Goal: Find contact information: Find contact information

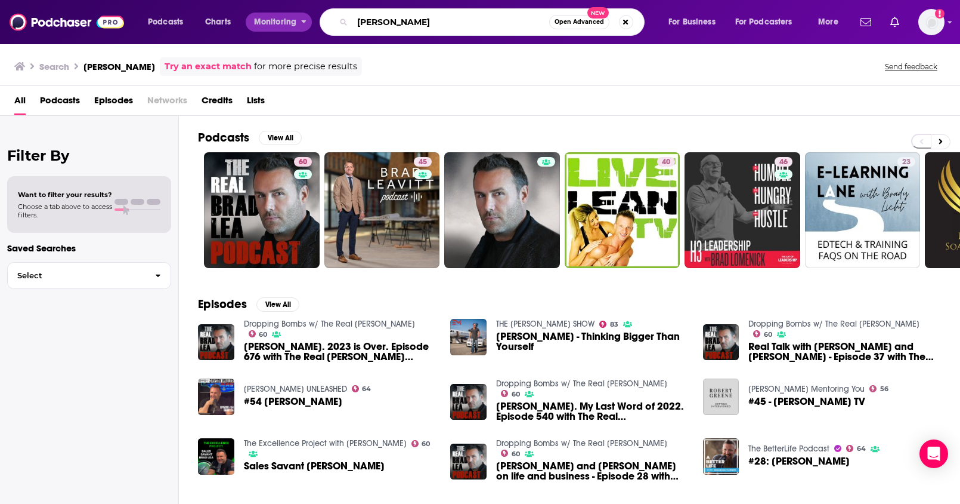
drag, startPoint x: 417, startPoint y: 21, endPoint x: 302, endPoint y: 20, distance: 114.5
click at [302, 20] on div "Podcasts Charts Monitoring [PERSON_NAME] Open Advanced New For Business For Pod…" at bounding box center [495, 21] width 711 height 27
paste input "Hockley"
click at [357, 24] on input "Hockley" at bounding box center [451, 22] width 197 height 19
type input "[PERSON_NAME]"
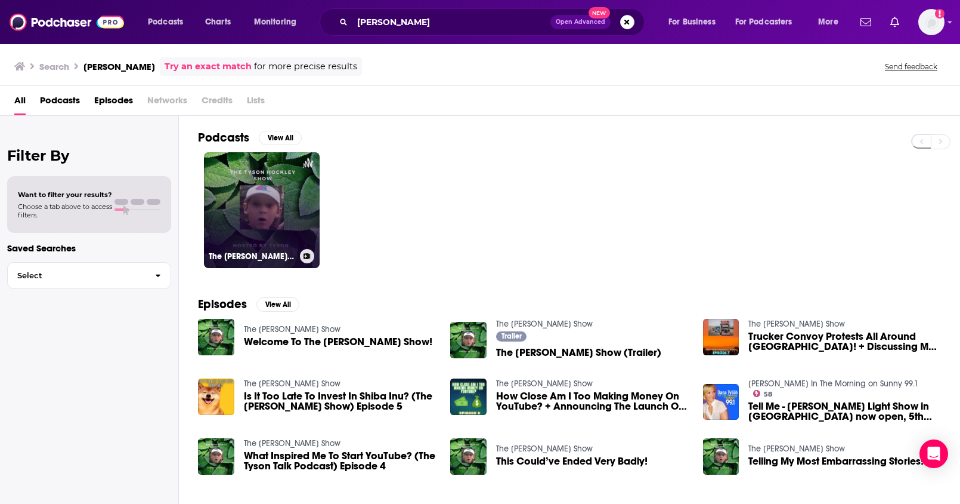
click at [310, 190] on link "The [PERSON_NAME] Show" at bounding box center [262, 210] width 116 height 116
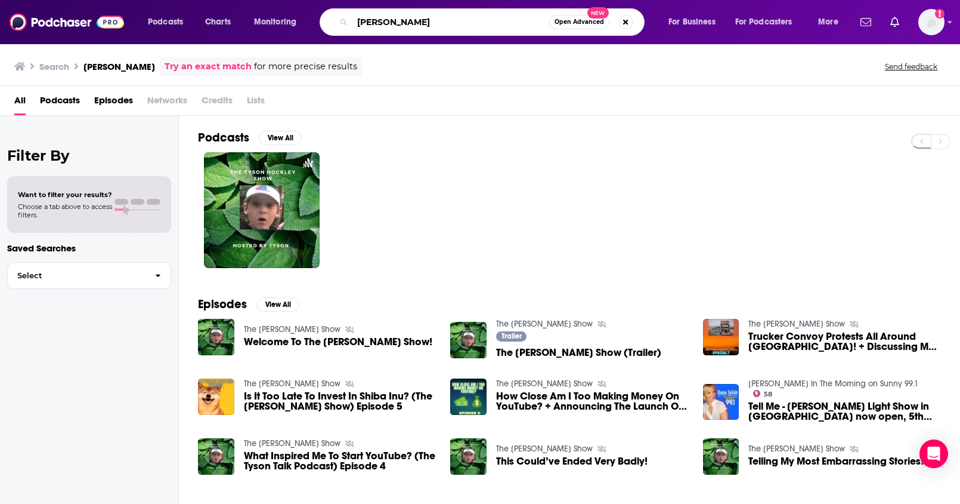
drag, startPoint x: 367, startPoint y: 21, endPoint x: 301, endPoint y: 16, distance: 65.9
click at [301, 16] on div "Podcasts Charts Monitoring [PERSON_NAME] Open Advanced New For Business For Pod…" at bounding box center [495, 21] width 711 height 27
paste input "[DOMAIN_NAME]"
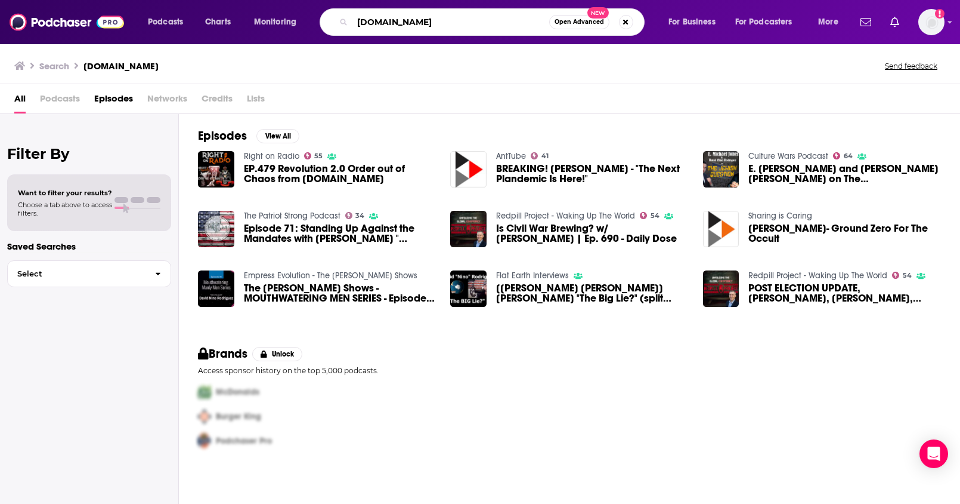
drag, startPoint x: 471, startPoint y: 21, endPoint x: 316, endPoint y: 10, distance: 154.9
click at [318, 11] on div "Podcasts Charts Monitoring [DOMAIN_NAME] Open Advanced New For Business For Pod…" at bounding box center [495, 21] width 711 height 27
paste input "Digital Social Hour Podcast"
type input "Digital Social Hour Podcast"
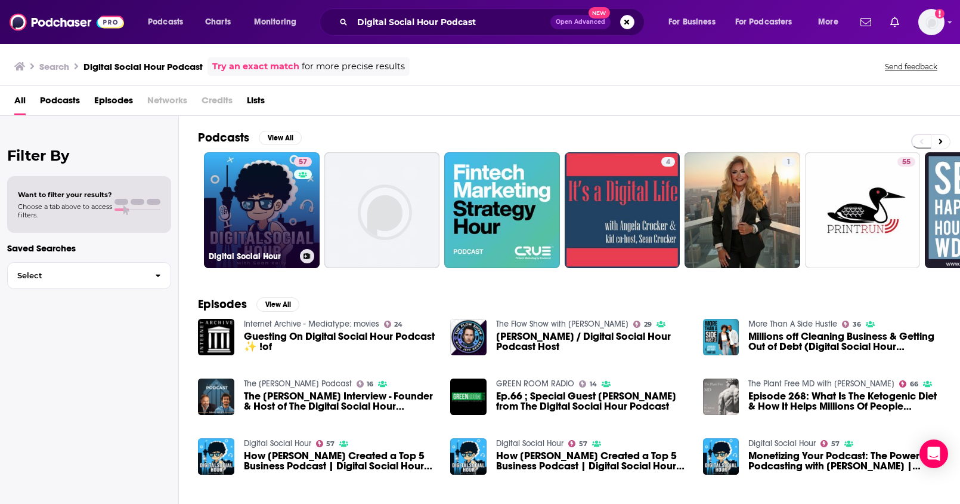
click at [281, 179] on link "57 Digital Social Hour" at bounding box center [262, 210] width 116 height 116
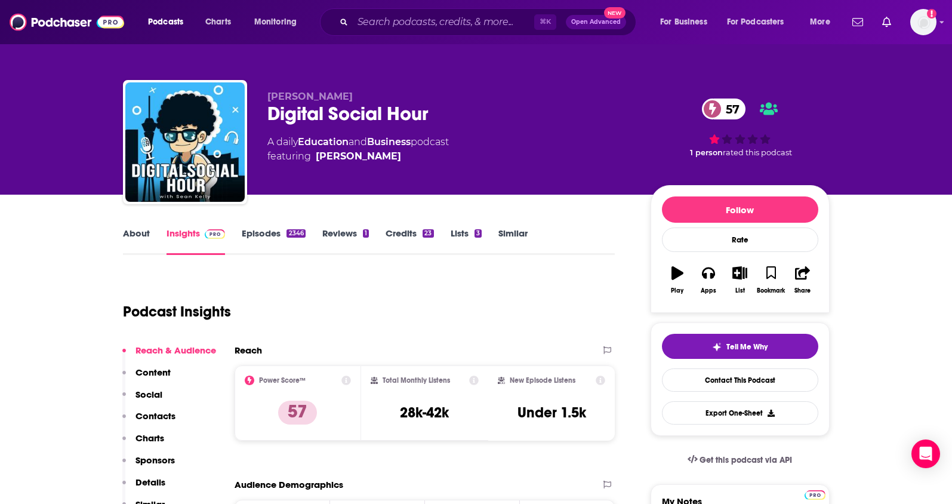
click at [132, 236] on link "About" at bounding box center [136, 240] width 27 height 27
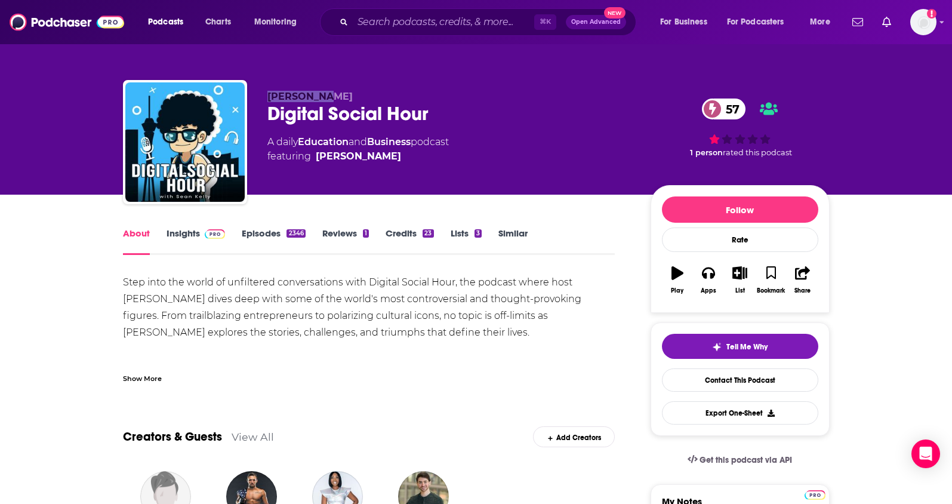
drag, startPoint x: 329, startPoint y: 92, endPoint x: 260, endPoint y: 93, distance: 69.8
click at [260, 93] on div "[PERSON_NAME] Digital Social Hour 57 A daily Education and Business podcast fea…" at bounding box center [476, 144] width 706 height 129
copy span "[PERSON_NAME]"
drag, startPoint x: 419, startPoint y: 145, endPoint x: 501, endPoint y: 38, distance: 134.9
click at [300, 146] on div "A daily Education and Business podcast featuring [PERSON_NAME]" at bounding box center [357, 149] width 181 height 29
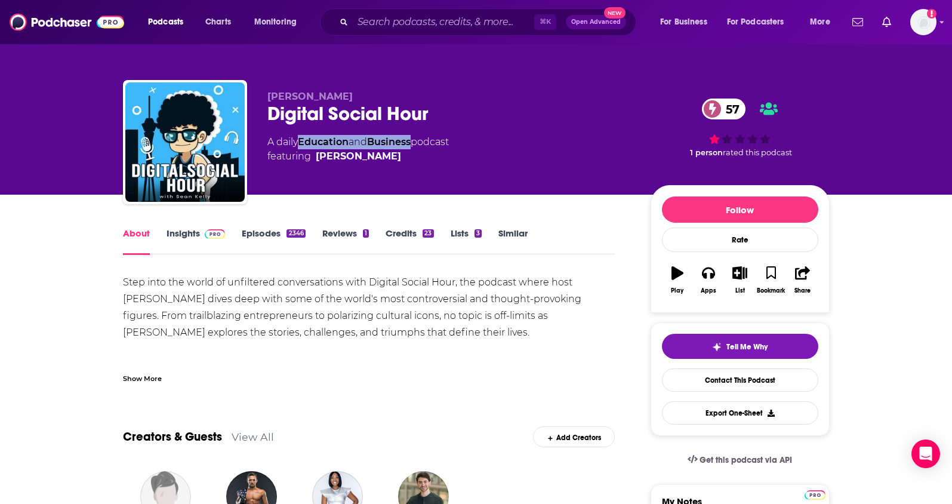
copy div "Education and Business"
click at [175, 237] on link "Insights" at bounding box center [195, 240] width 59 height 27
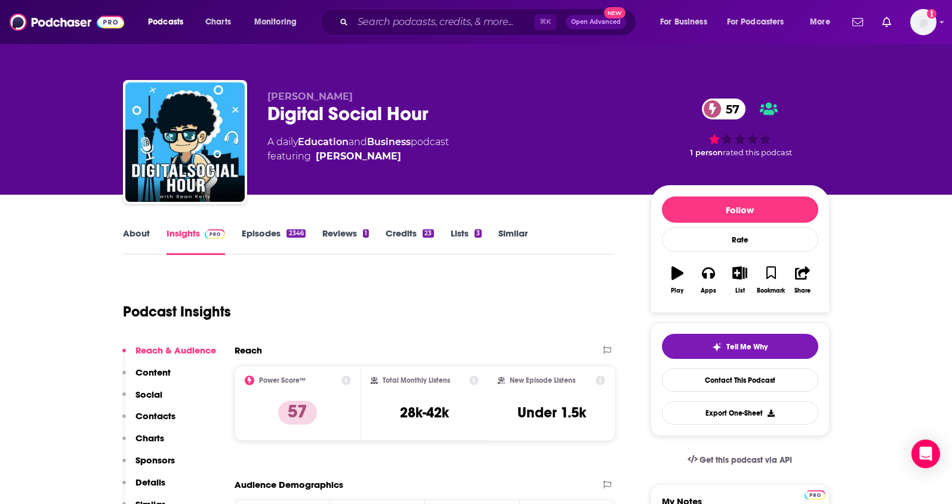
click at [157, 418] on p "Contacts" at bounding box center [155, 415] width 40 height 11
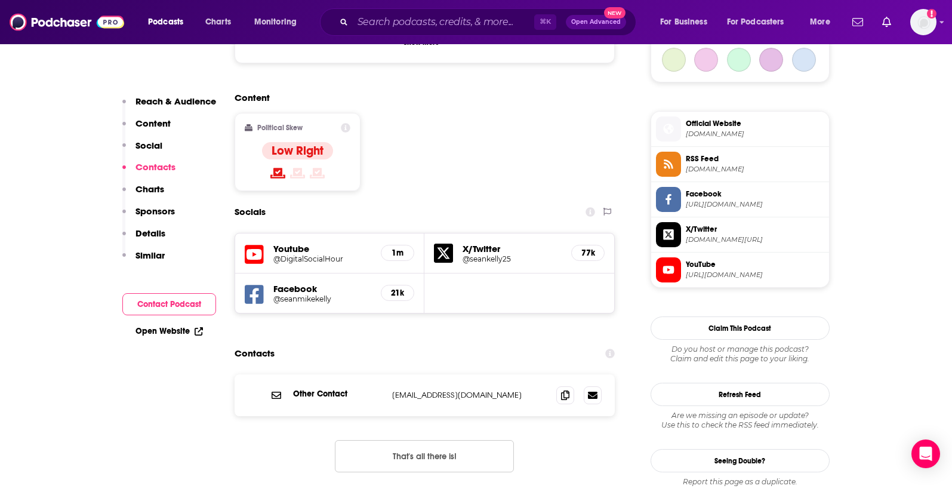
scroll to position [1009, 0]
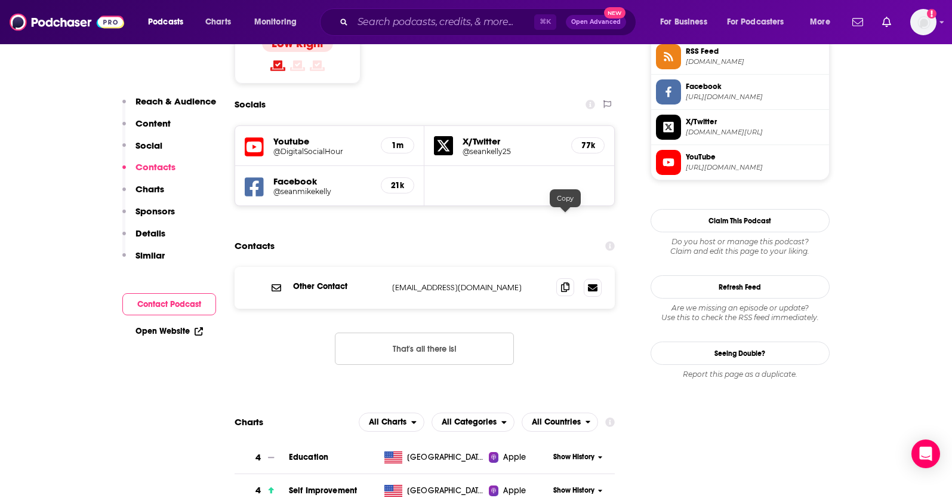
click at [557, 278] on span at bounding box center [565, 287] width 18 height 18
